Goal: Task Accomplishment & Management: Use online tool/utility

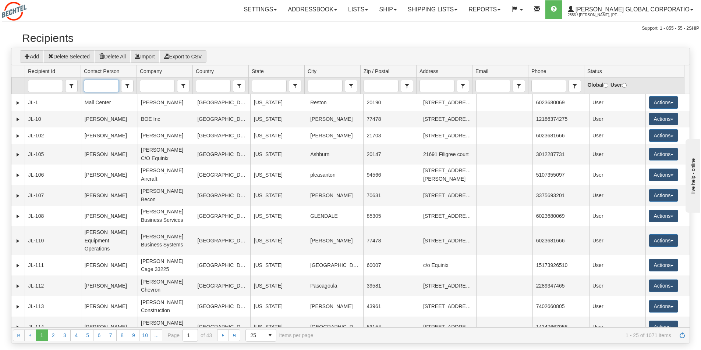
click at [105, 86] on input "Contact Person" at bounding box center [101, 86] width 34 height 12
click at [156, 79] on td "Contains contains" at bounding box center [164, 86] width 56 height 17
click at [152, 85] on input "Company" at bounding box center [157, 86] width 34 height 12
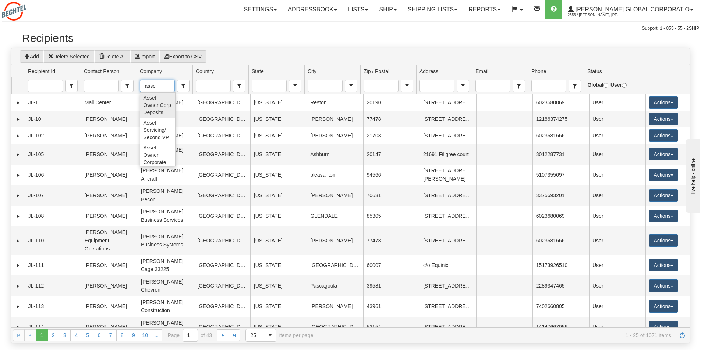
click at [146, 113] on span "Asset Owner Corp Deposits" at bounding box center [157, 105] width 29 height 22
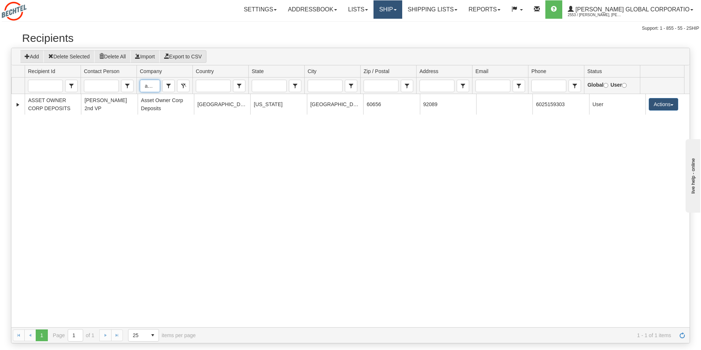
type input "Asset Owner Corp Deposits"
click at [396, 10] on span at bounding box center [395, 9] width 3 height 1
click at [370, 26] on span "Ship Screen" at bounding box center [356, 26] width 28 height 6
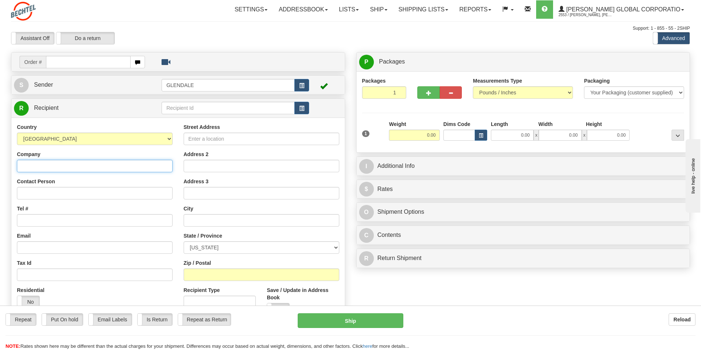
click at [37, 164] on input "Company" at bounding box center [95, 166] width 156 height 13
drag, startPoint x: 75, startPoint y: 169, endPoint x: 33, endPoint y: 165, distance: 42.4
click at [18, 167] on input "Asset Owner Corporate Deposits" at bounding box center [95, 166] width 156 height 13
type input "Asset Owner Corporate Deposits"
click at [172, 103] on input "text" at bounding box center [227, 108] width 133 height 13
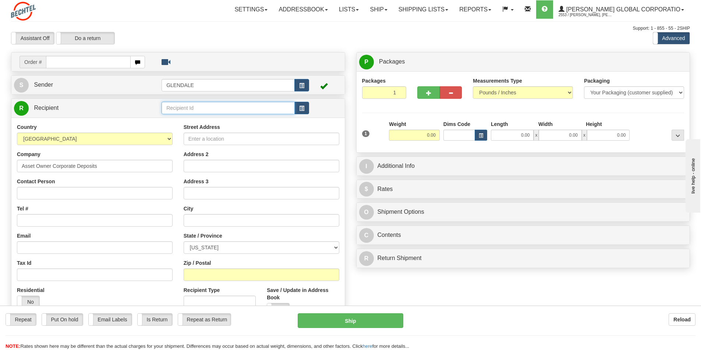
paste input "Asset Owner Corporate Deposits"
type input "Asset Owner Corporate Deposits"
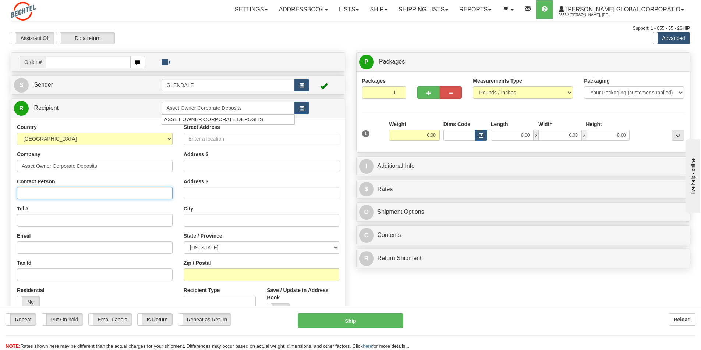
click at [24, 192] on div "Country [GEOGRAPHIC_DATA] [GEOGRAPHIC_DATA] [GEOGRAPHIC_DATA] [GEOGRAPHIC_DATA]…" at bounding box center [177, 222] width 333 height 209
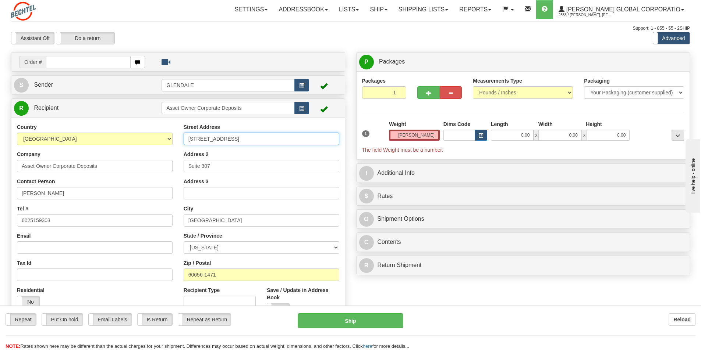
type input "0.00"
click at [198, 140] on input "[STREET_ADDRESS]" at bounding box center [262, 139] width 156 height 13
type input "[STREET_ADDRESS]"
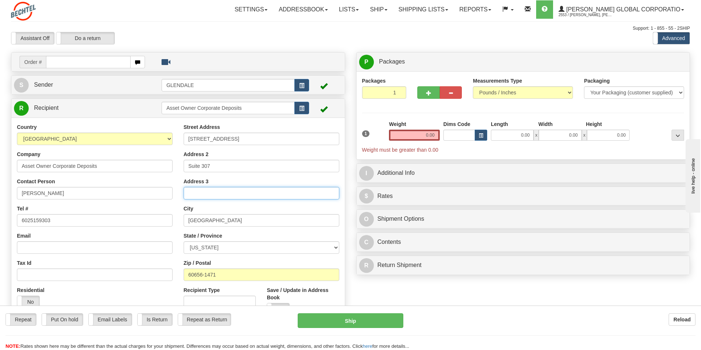
click at [203, 195] on input "Address 3" at bounding box center [262, 193] width 156 height 13
type input "Lockbox 92089"
drag, startPoint x: 438, startPoint y: 134, endPoint x: 413, endPoint y: 139, distance: 25.5
click at [413, 139] on input "0.00" at bounding box center [414, 135] width 51 height 11
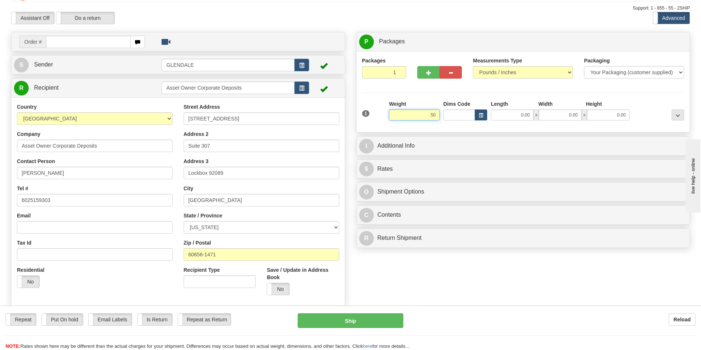
scroll to position [37, 0]
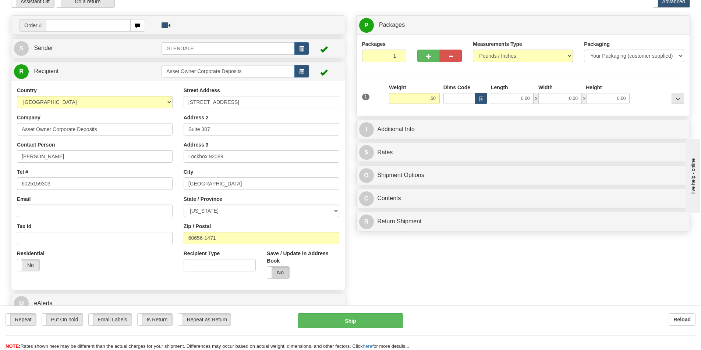
type input "0.50"
click at [284, 274] on label "No" at bounding box center [278, 273] width 22 height 12
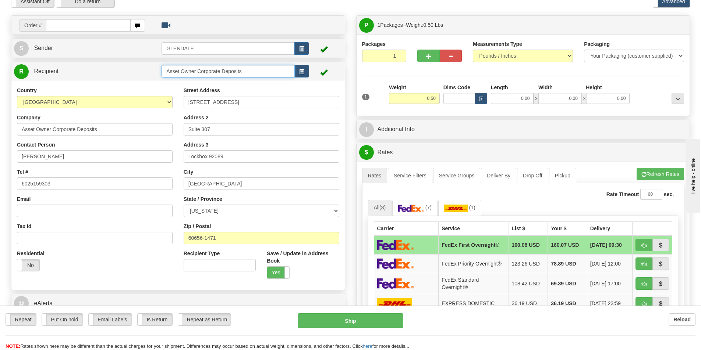
click at [254, 71] on input "Asset Owner Corporate Deposits" at bounding box center [227, 71] width 133 height 13
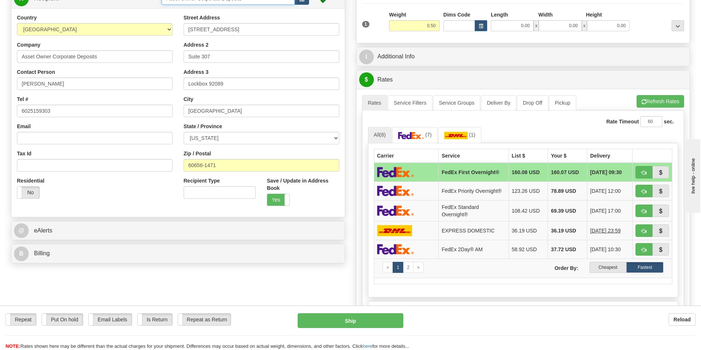
scroll to position [110, 0]
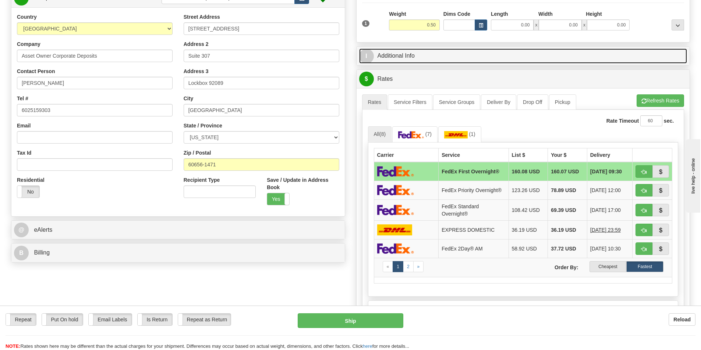
click at [392, 52] on link "I Additional Info" at bounding box center [523, 56] width 328 height 15
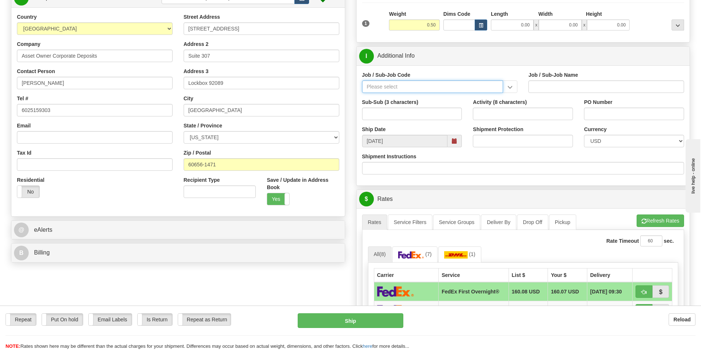
click at [374, 88] on input "Job / Sub-Job Code" at bounding box center [432, 87] width 141 height 13
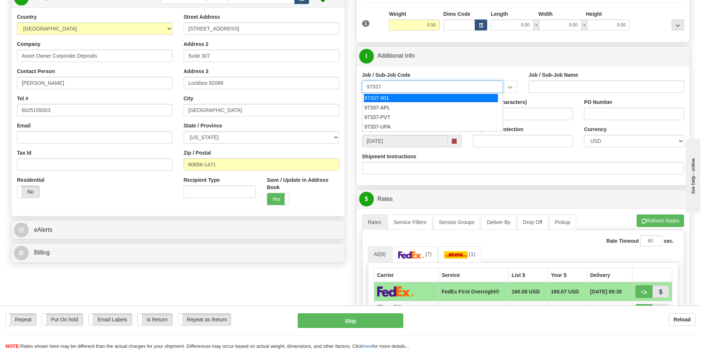
click at [373, 97] on div "97337-001" at bounding box center [431, 98] width 134 height 8
type input "97337-001"
type input "MED & DENTAL BENEFIT - CONTROLLER COSTS"
type input "97337-001"
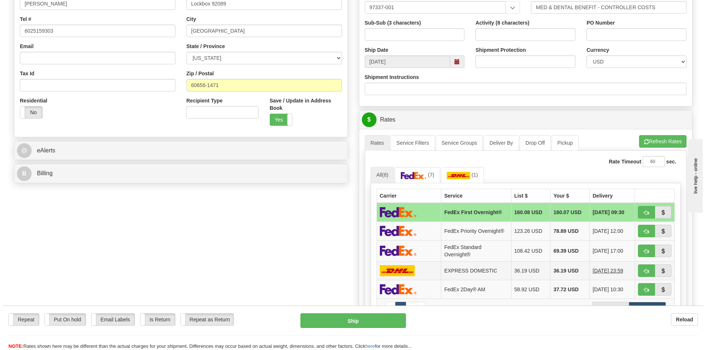
scroll to position [221, 0]
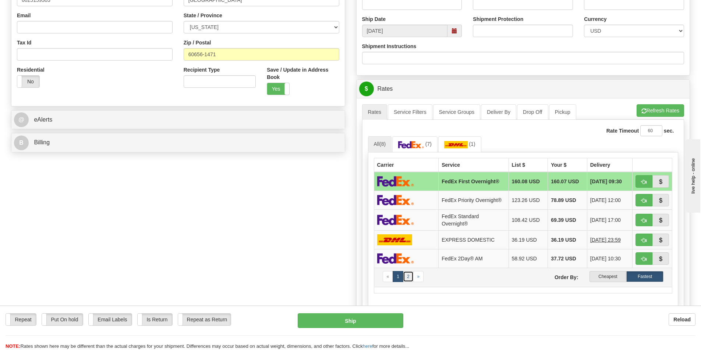
click at [406, 278] on link "2" at bounding box center [408, 276] width 11 height 11
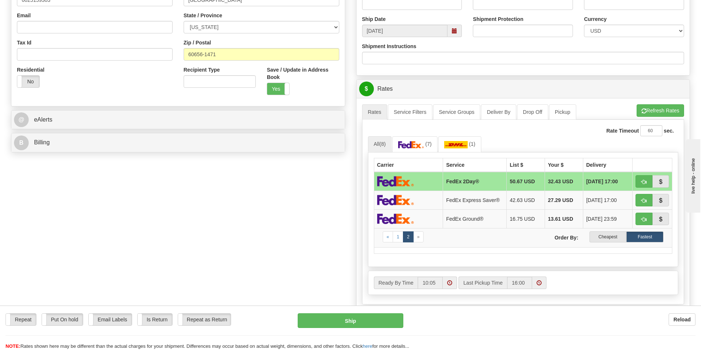
click at [393, 181] on img at bounding box center [395, 181] width 37 height 11
click at [351, 323] on button "Ship" at bounding box center [351, 321] width 106 height 15
type input "03"
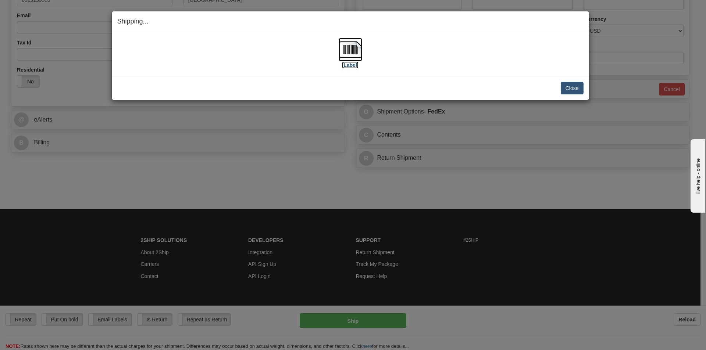
click at [349, 51] on img at bounding box center [351, 50] width 24 height 24
